Goal: Find specific page/section: Find specific page/section

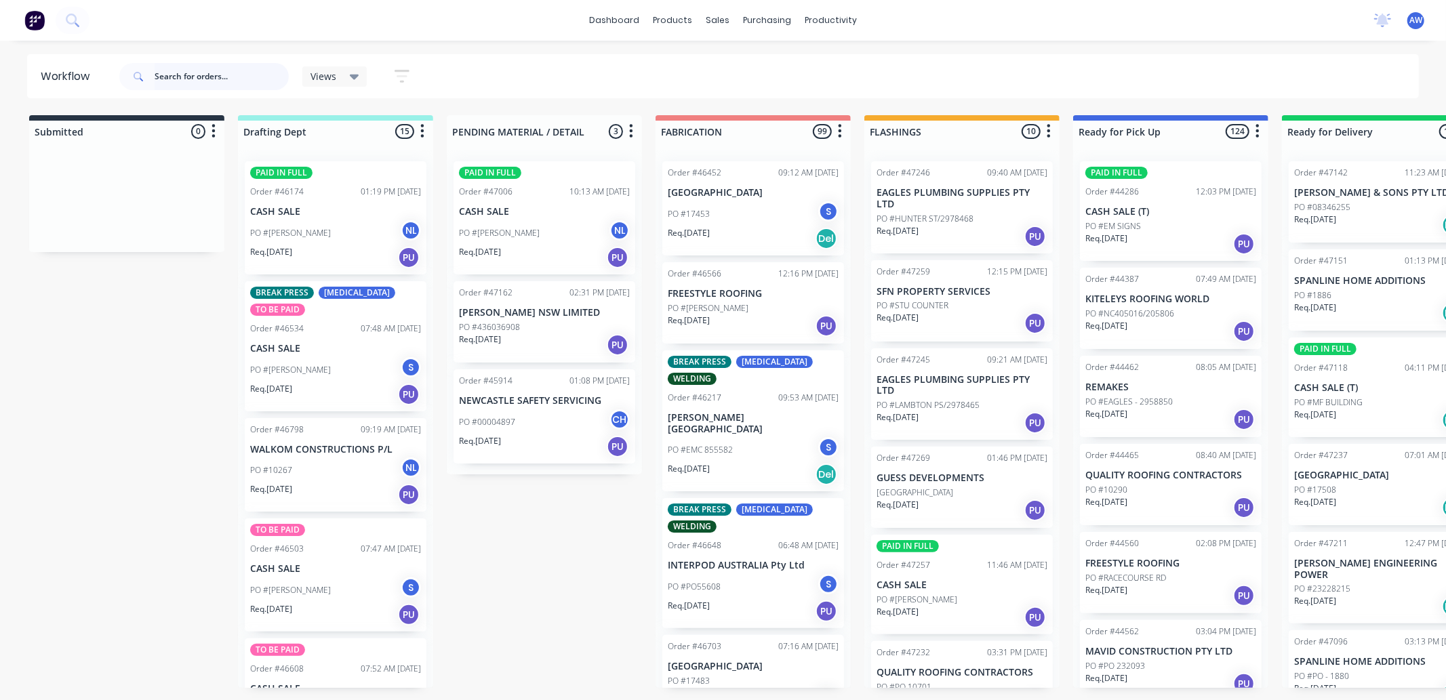
click at [178, 73] on input "text" at bounding box center [222, 76] width 134 height 27
type input "47204"
click at [187, 79] on input "text" at bounding box center [222, 76] width 134 height 27
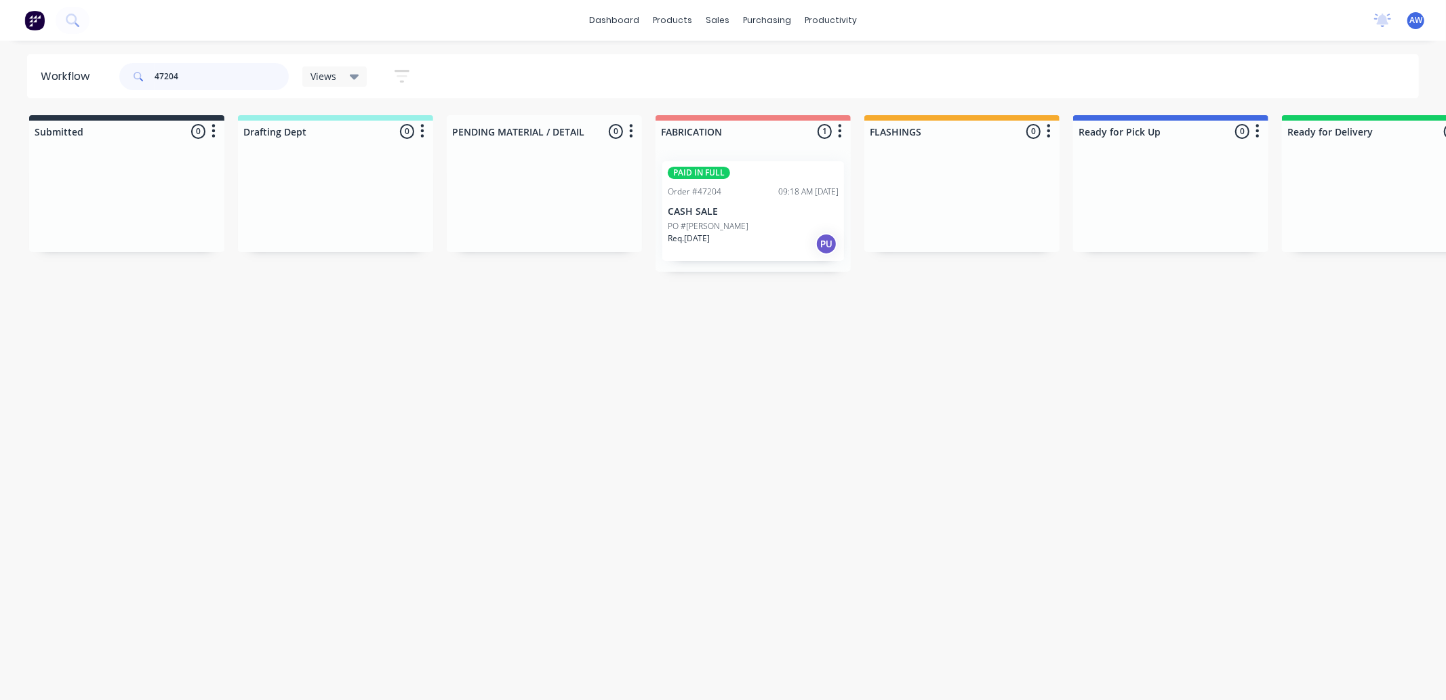
type input "47204"
click at [777, 204] on div "PAID IN FULL Order #47204 09:18 AM 25/08/25 CASH SALE PO #VINCE ABDILLA Req. 27…" at bounding box center [753, 211] width 182 height 100
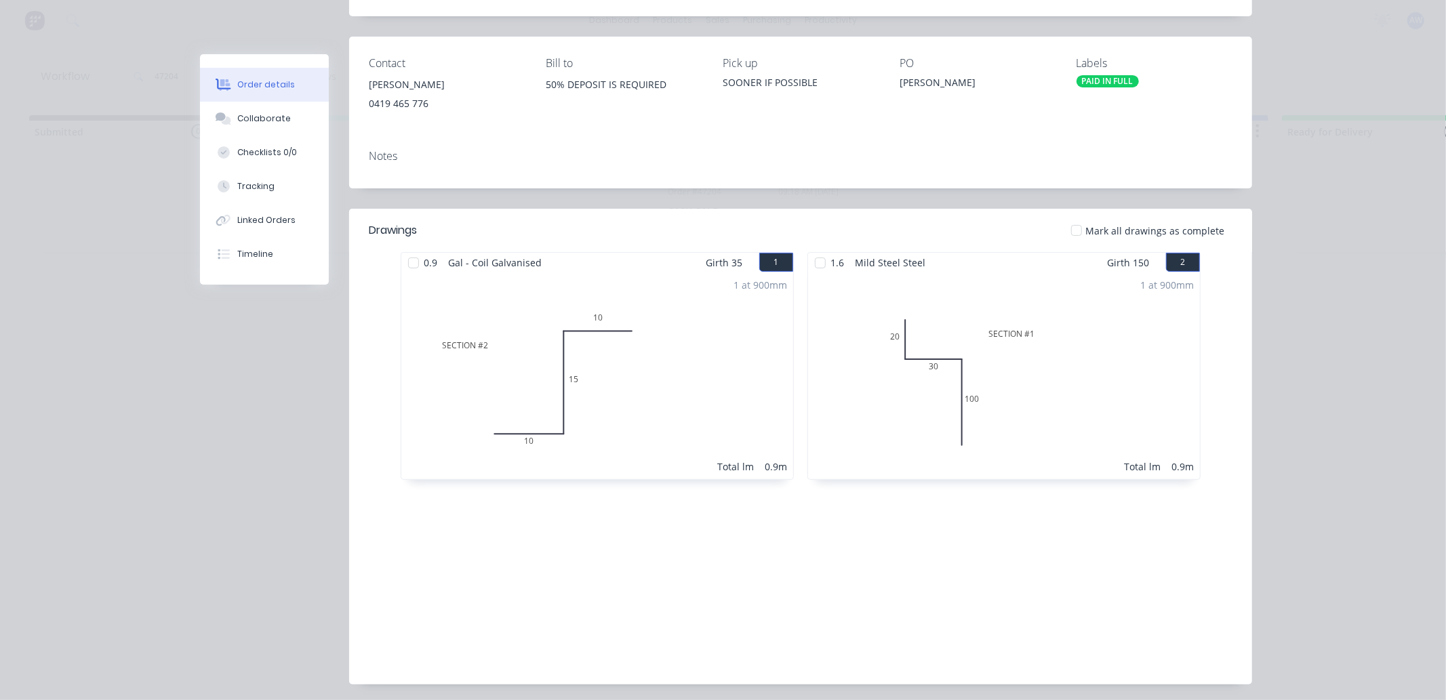
scroll to position [195, 0]
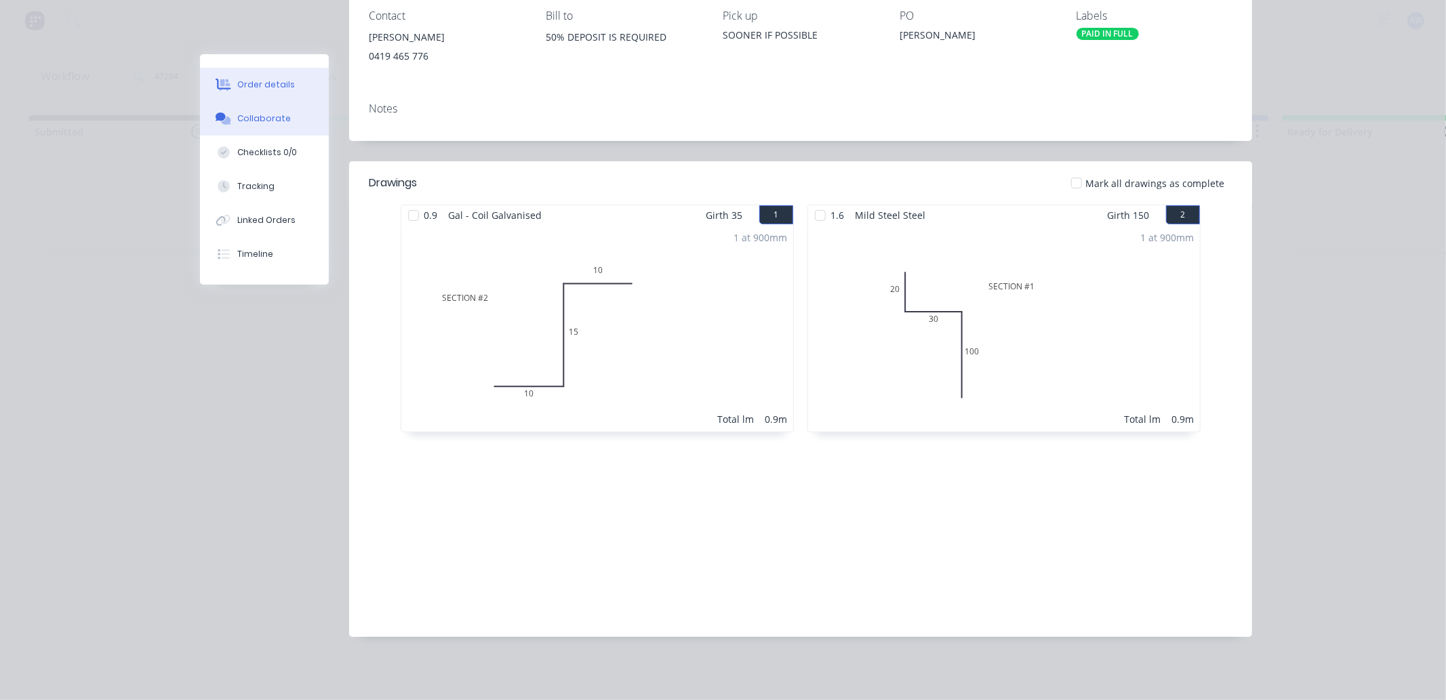
click at [269, 113] on div "Collaborate" at bounding box center [264, 119] width 54 height 12
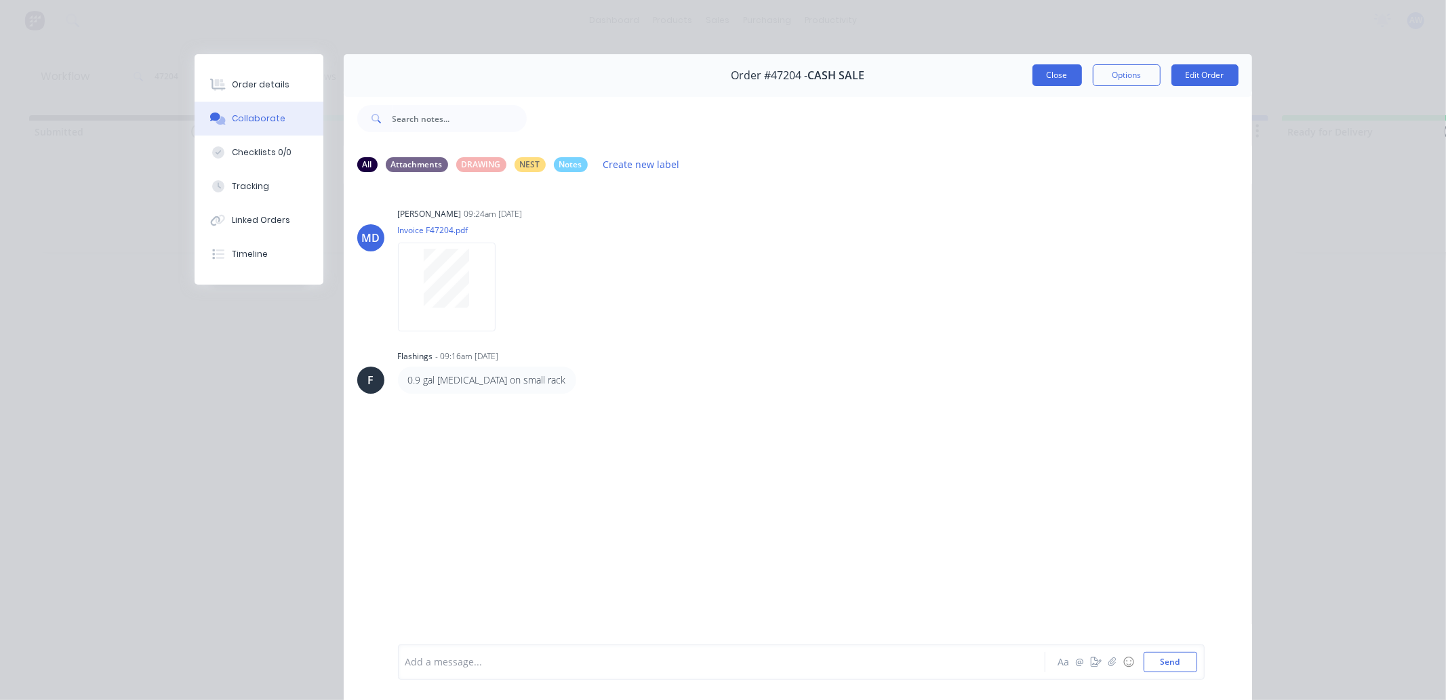
click at [1048, 71] on button "Close" at bounding box center [1058, 75] width 50 height 22
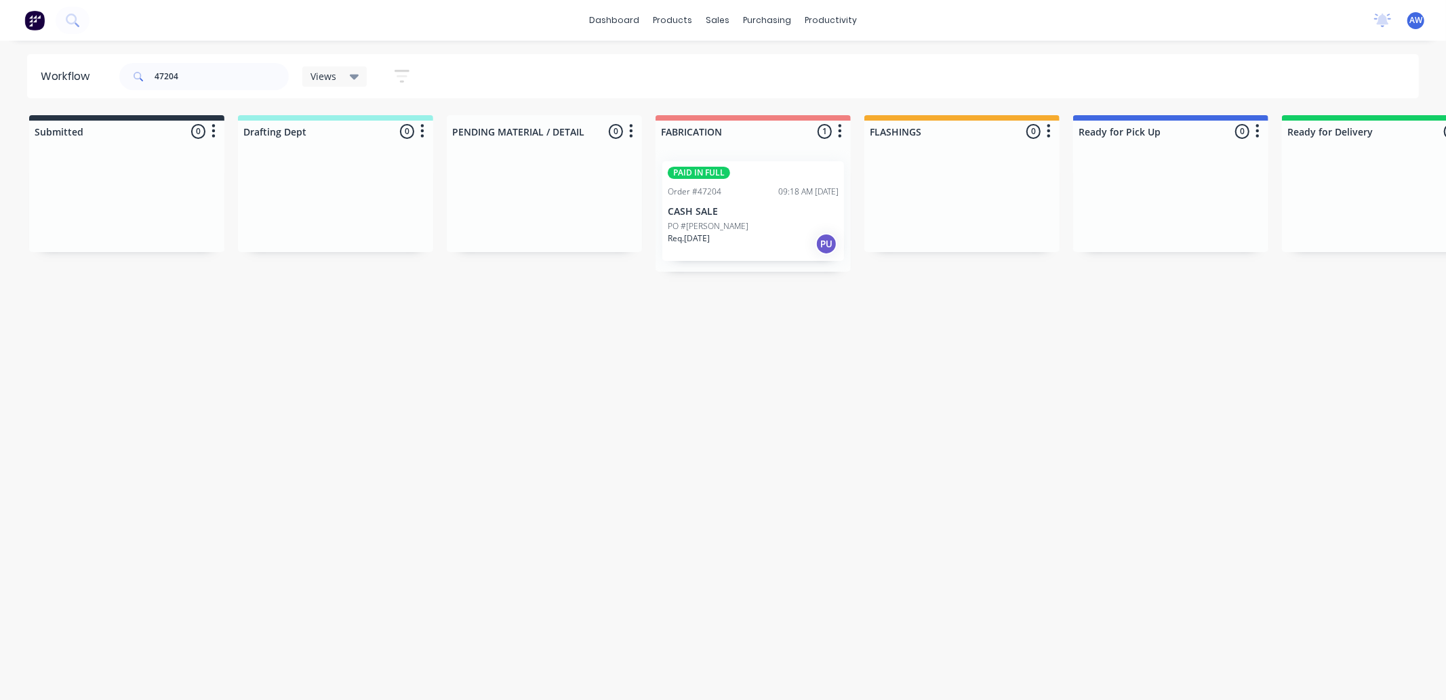
click at [742, 228] on div "PO #[PERSON_NAME]" at bounding box center [753, 226] width 171 height 12
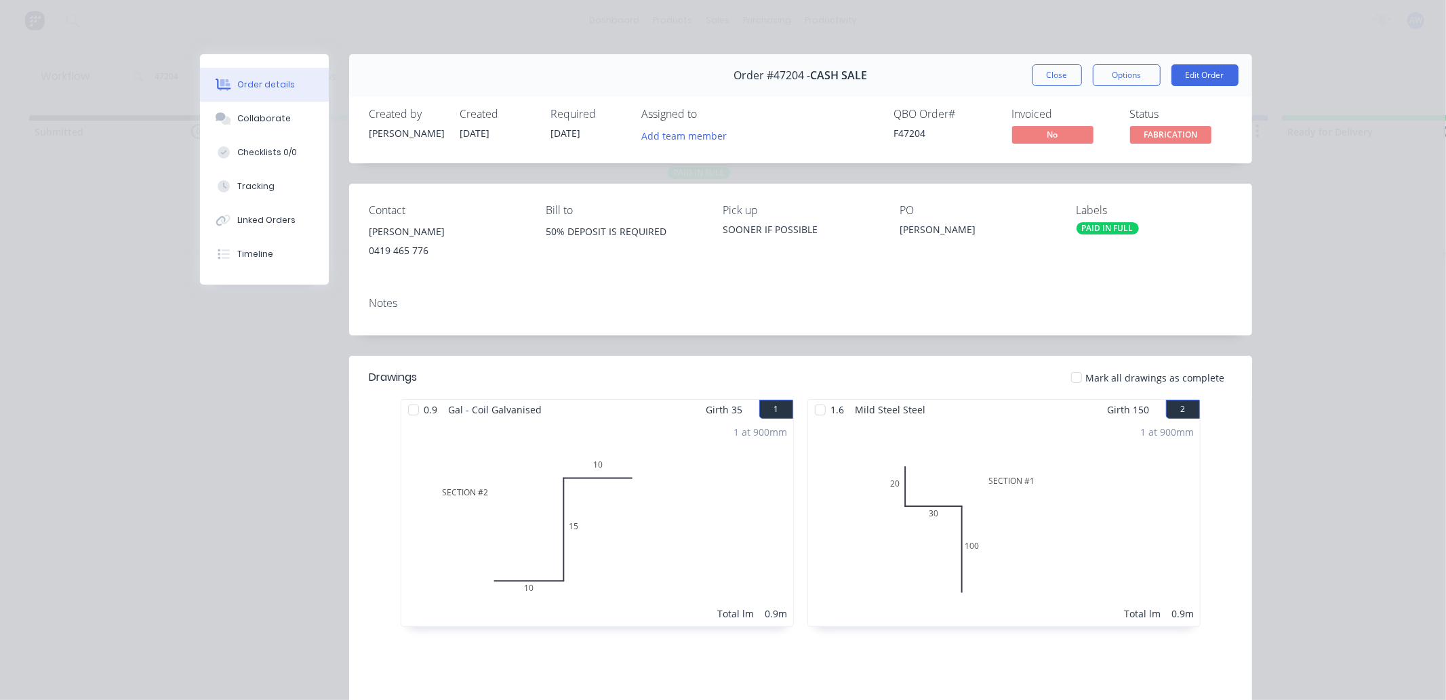
click at [409, 403] on div at bounding box center [413, 410] width 27 height 27
drag, startPoint x: 812, startPoint y: 412, endPoint x: 618, endPoint y: 391, distance: 194.4
click at [812, 412] on div at bounding box center [820, 410] width 27 height 27
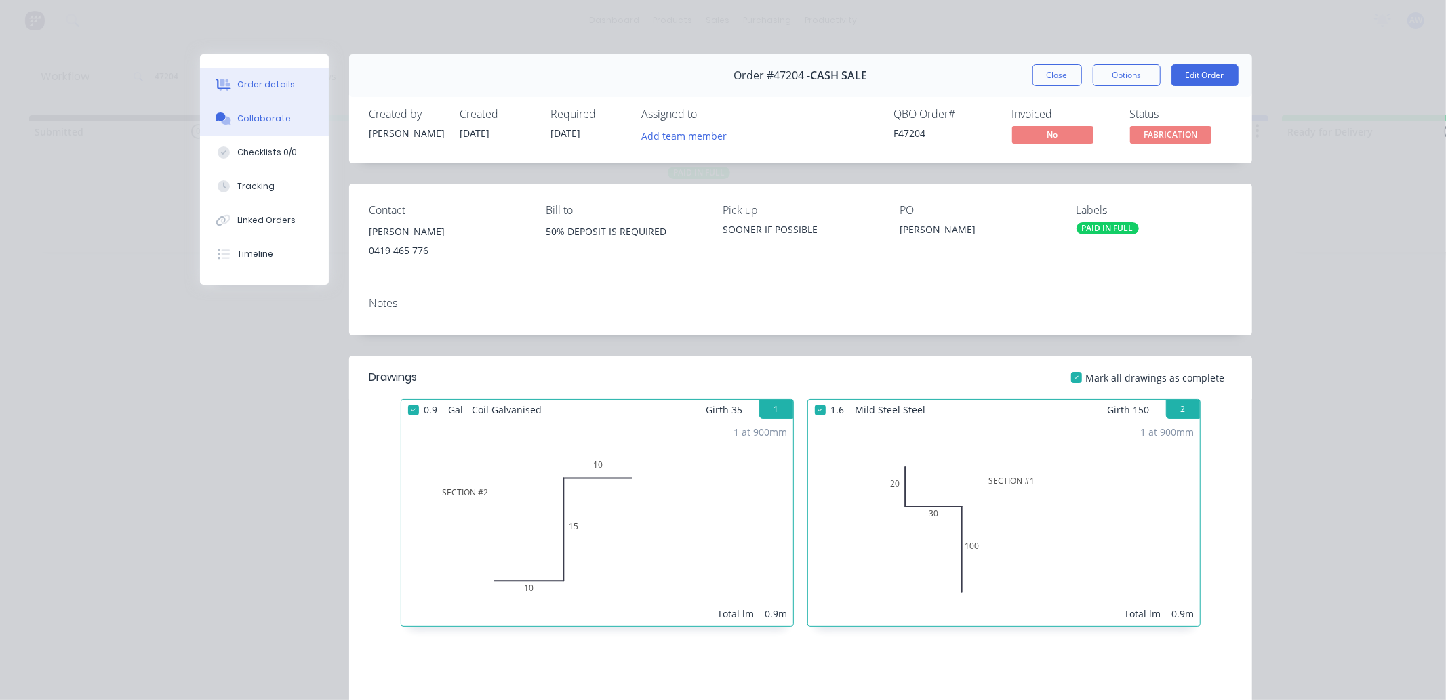
click at [274, 111] on button "Collaborate" at bounding box center [264, 119] width 129 height 34
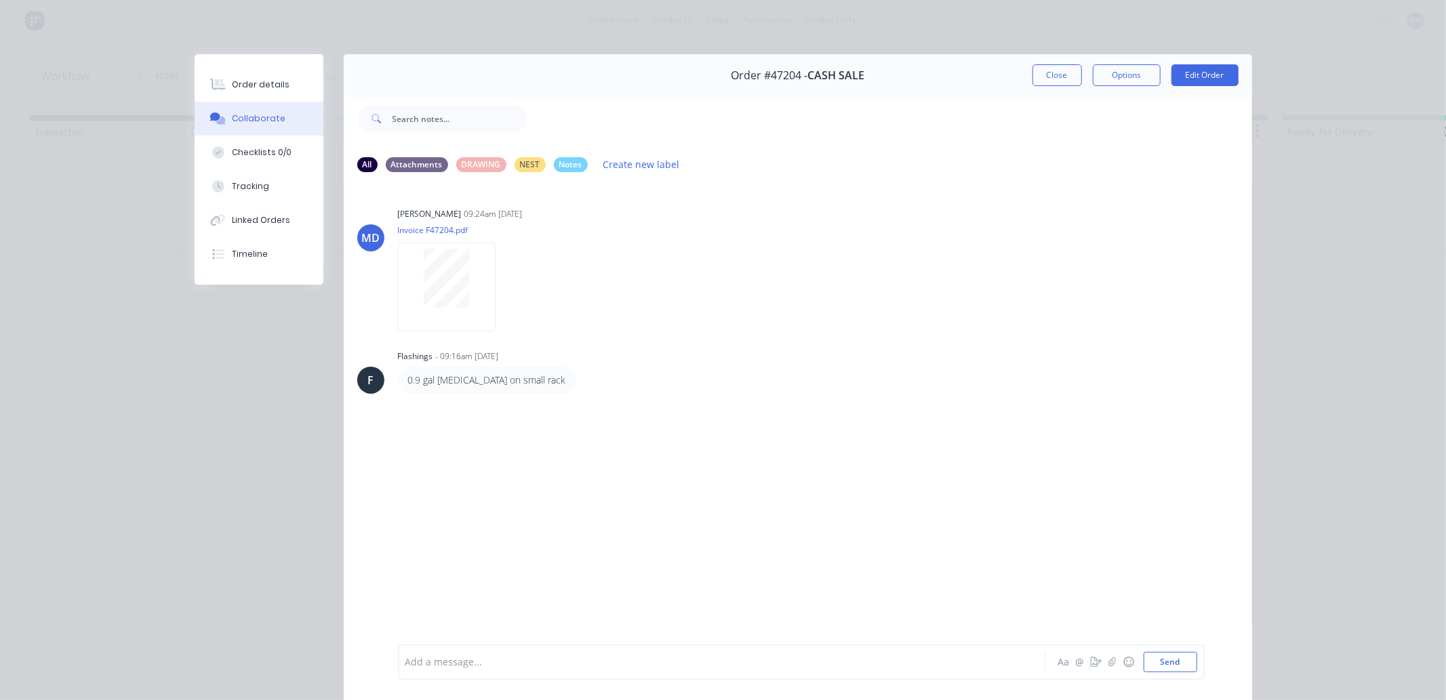
click at [452, 667] on div at bounding box center [702, 663] width 593 height 14
click at [1047, 72] on button "Close" at bounding box center [1058, 75] width 50 height 22
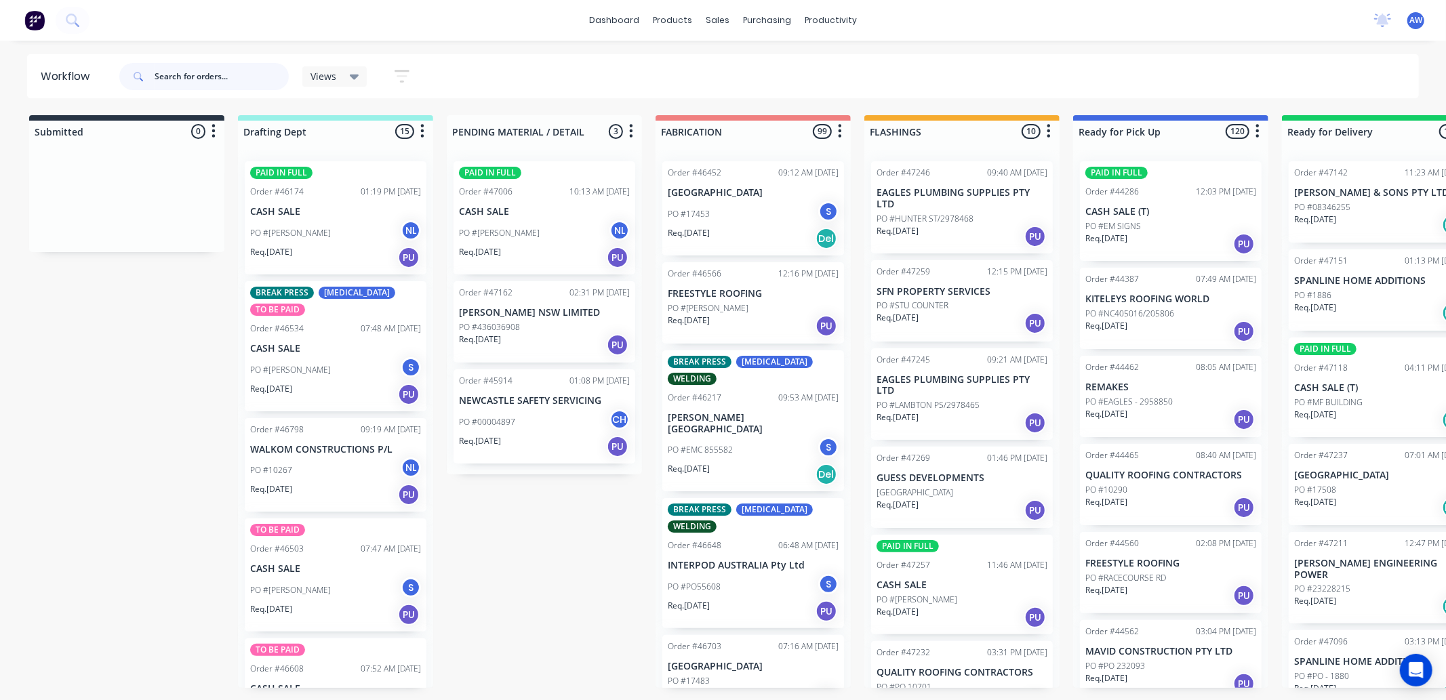
click at [220, 73] on input "text" at bounding box center [222, 76] width 134 height 27
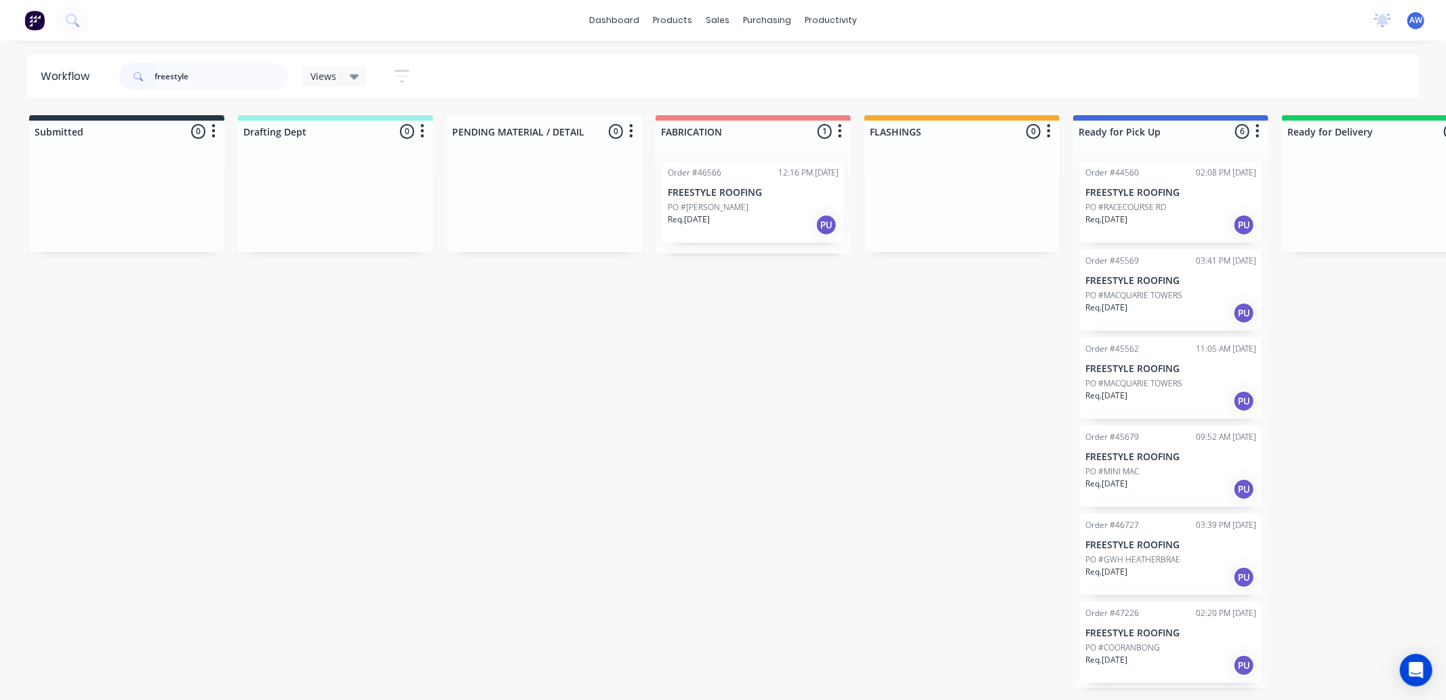
click at [745, 219] on div "Req. [DATE] PU" at bounding box center [753, 225] width 171 height 23
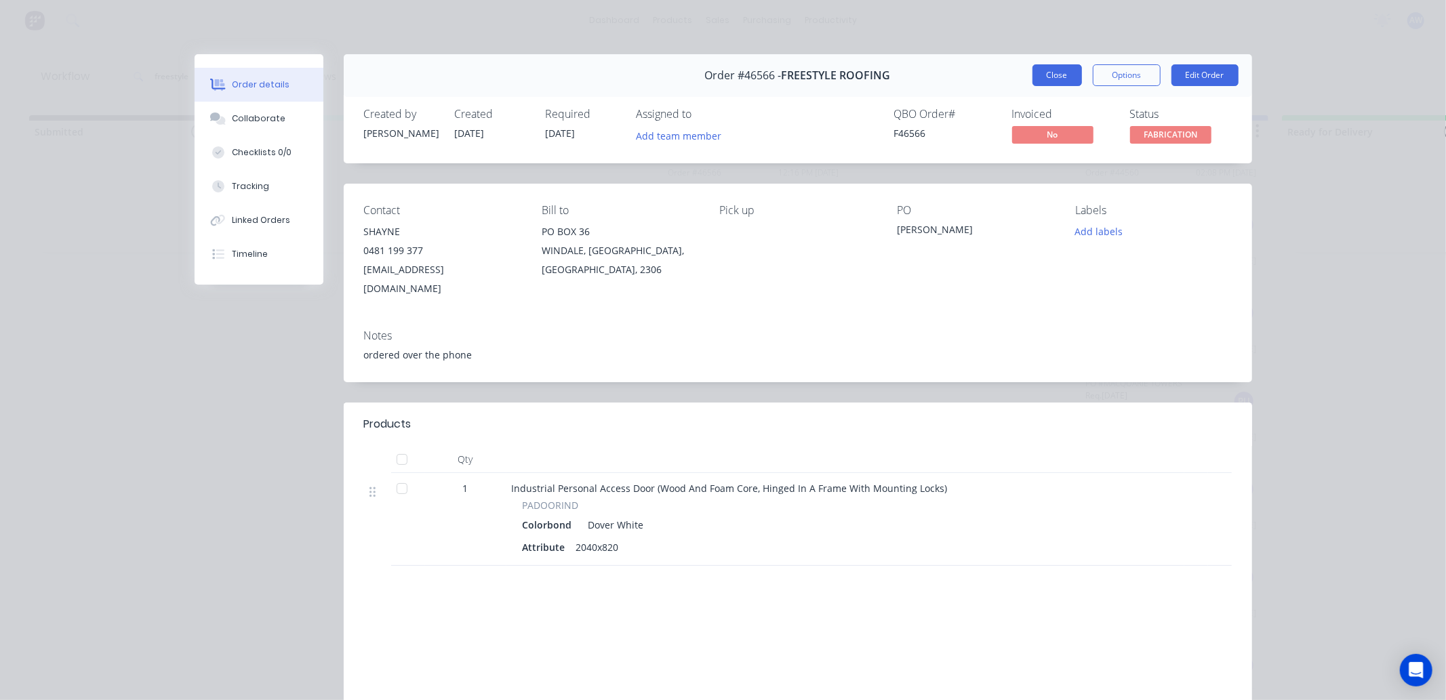
click at [1054, 75] on button "Close" at bounding box center [1058, 75] width 50 height 22
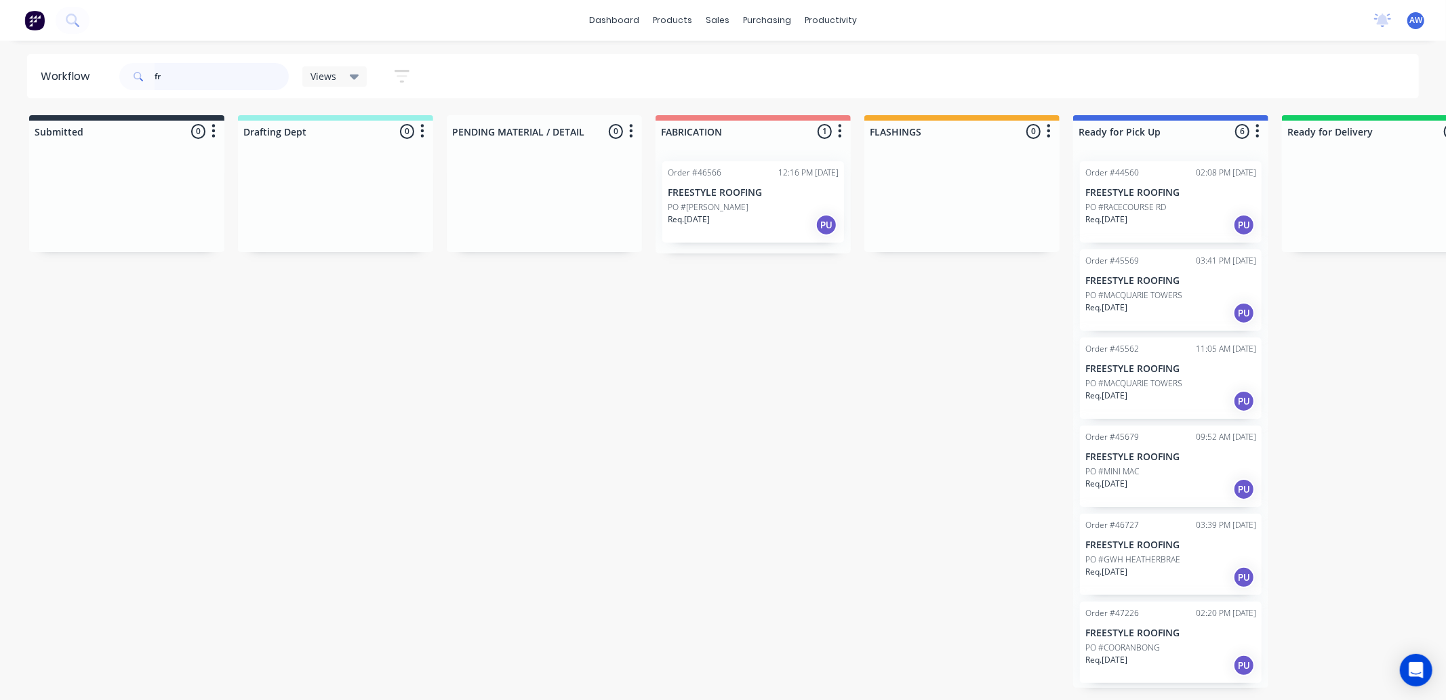
type input "f"
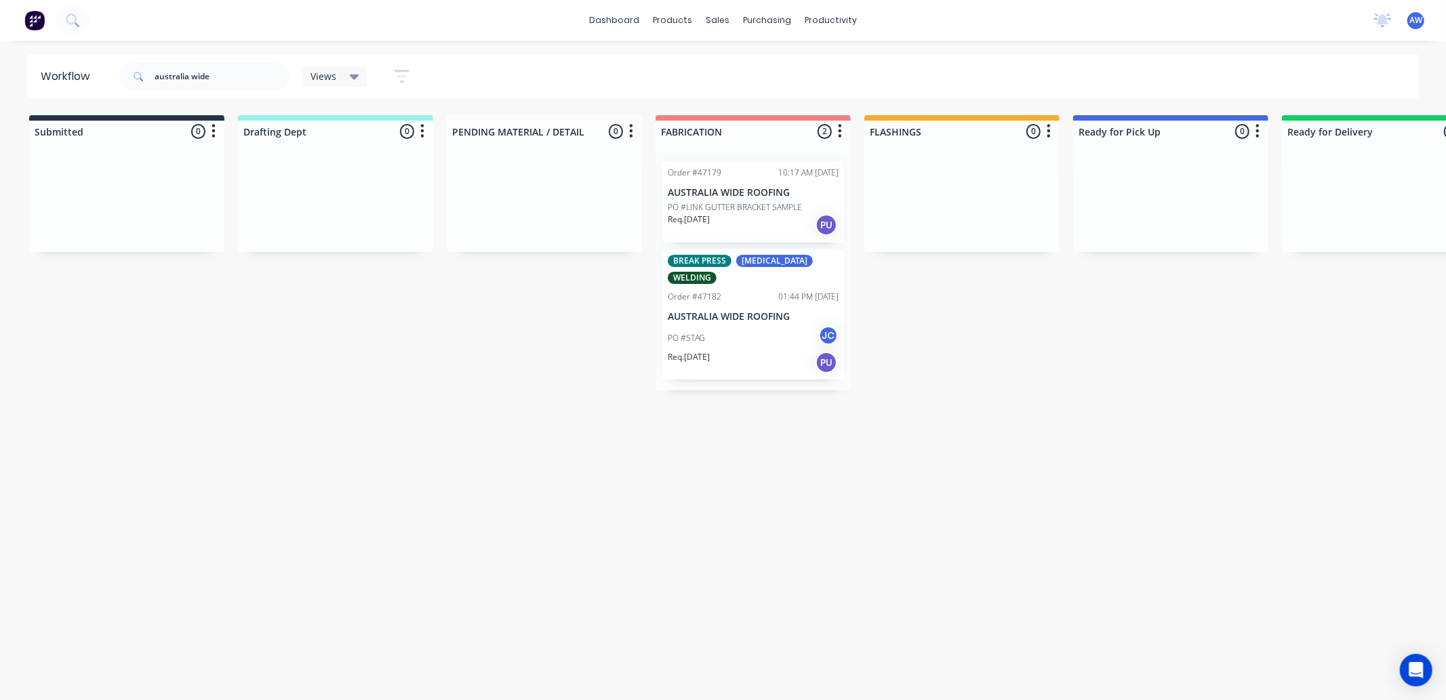
click at [744, 229] on div "Req. [DATE] PU" at bounding box center [753, 225] width 171 height 23
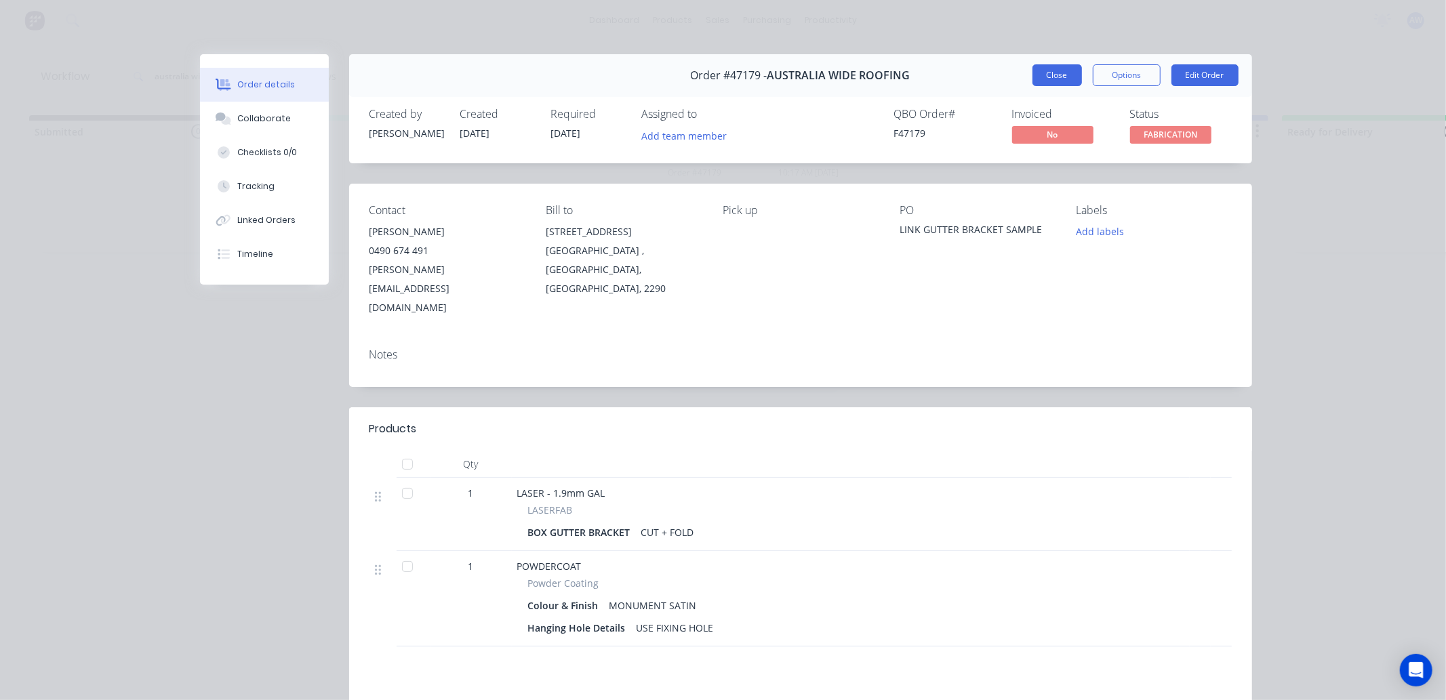
click at [1063, 79] on button "Close" at bounding box center [1058, 75] width 50 height 22
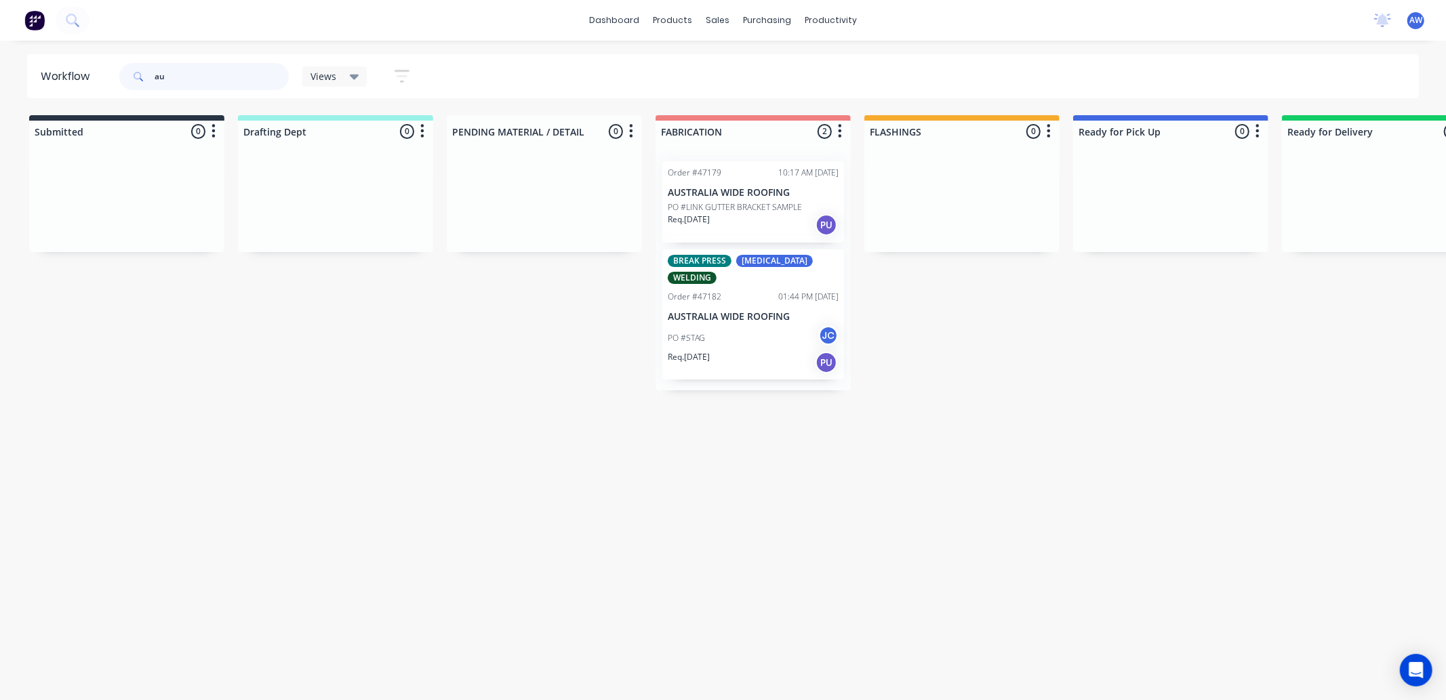
type input "a"
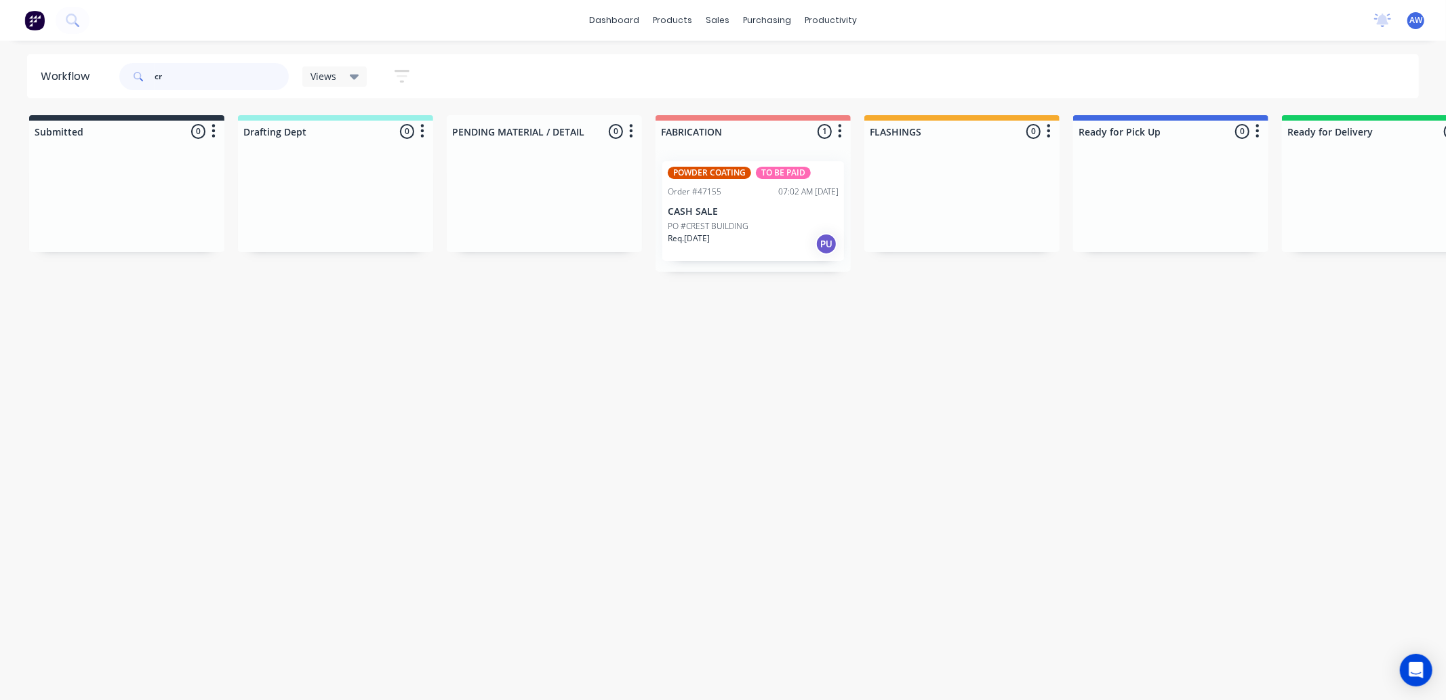
type input "c"
type input "jt"
